Goal: Information Seeking & Learning: Learn about a topic

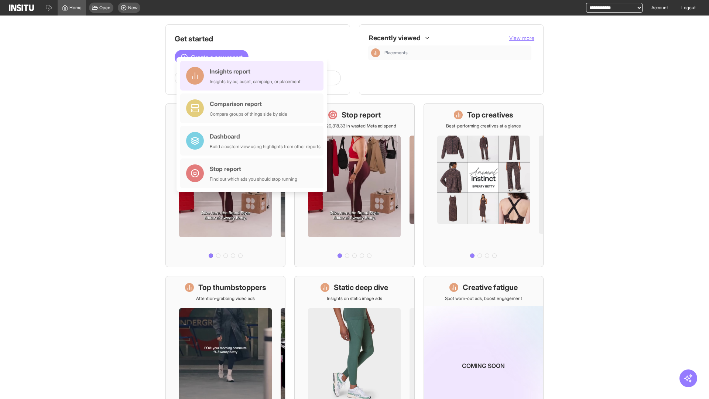
click at [254, 76] on div "Insights report Insights by ad, adset, campaign, or placement" at bounding box center [255, 76] width 91 height 18
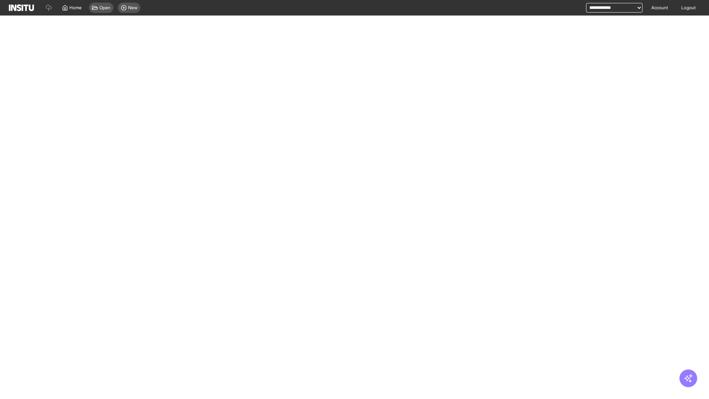
select select "**"
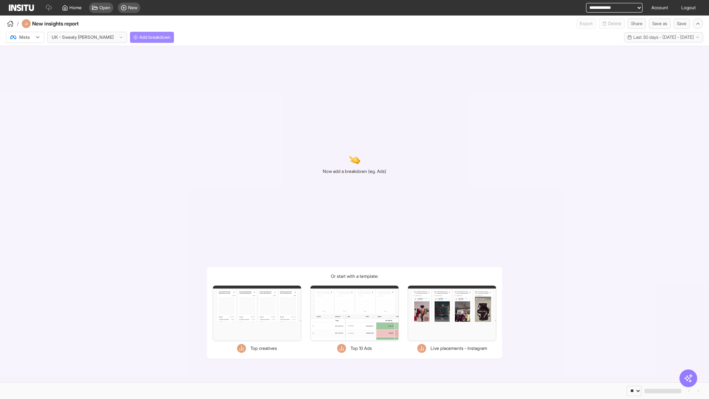
click at [139, 37] on span "Add breakdown" at bounding box center [154, 37] width 31 height 6
